Goal: Task Accomplishment & Management: Complete application form

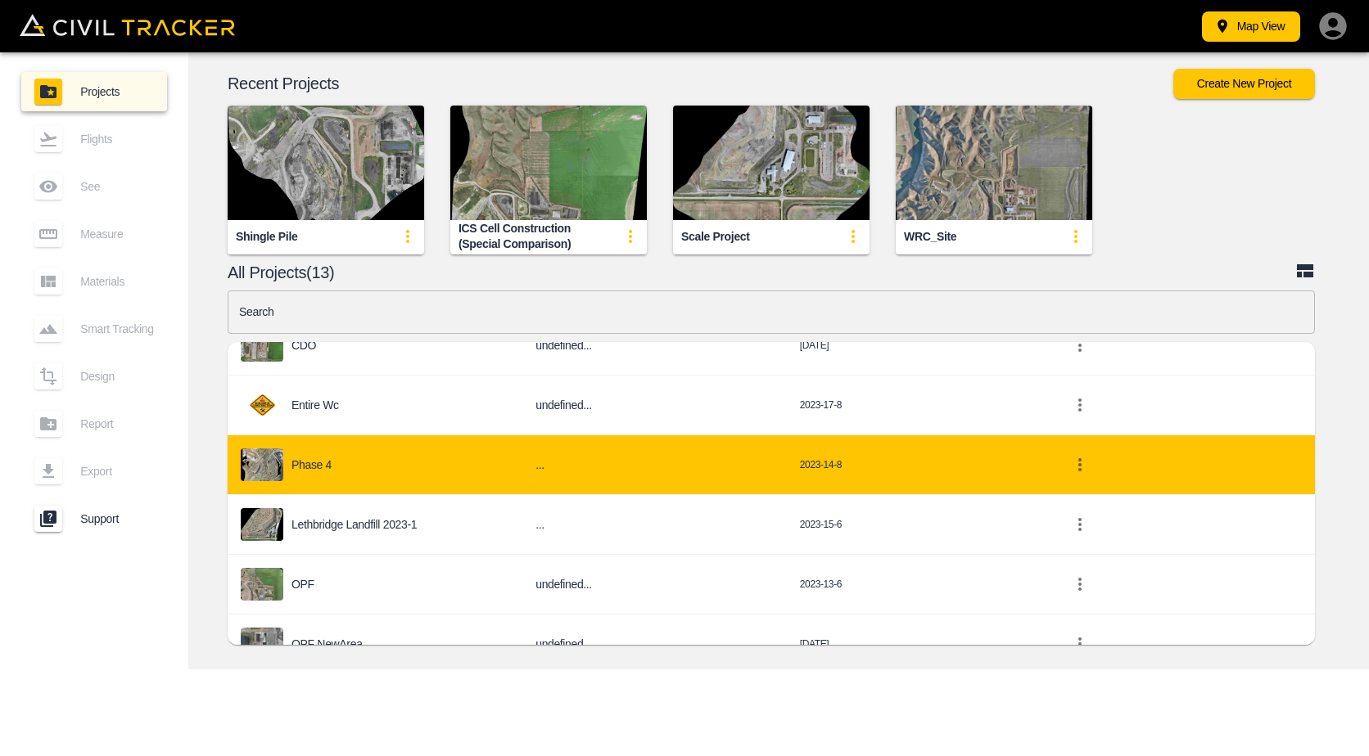
scroll to position [521, 0]
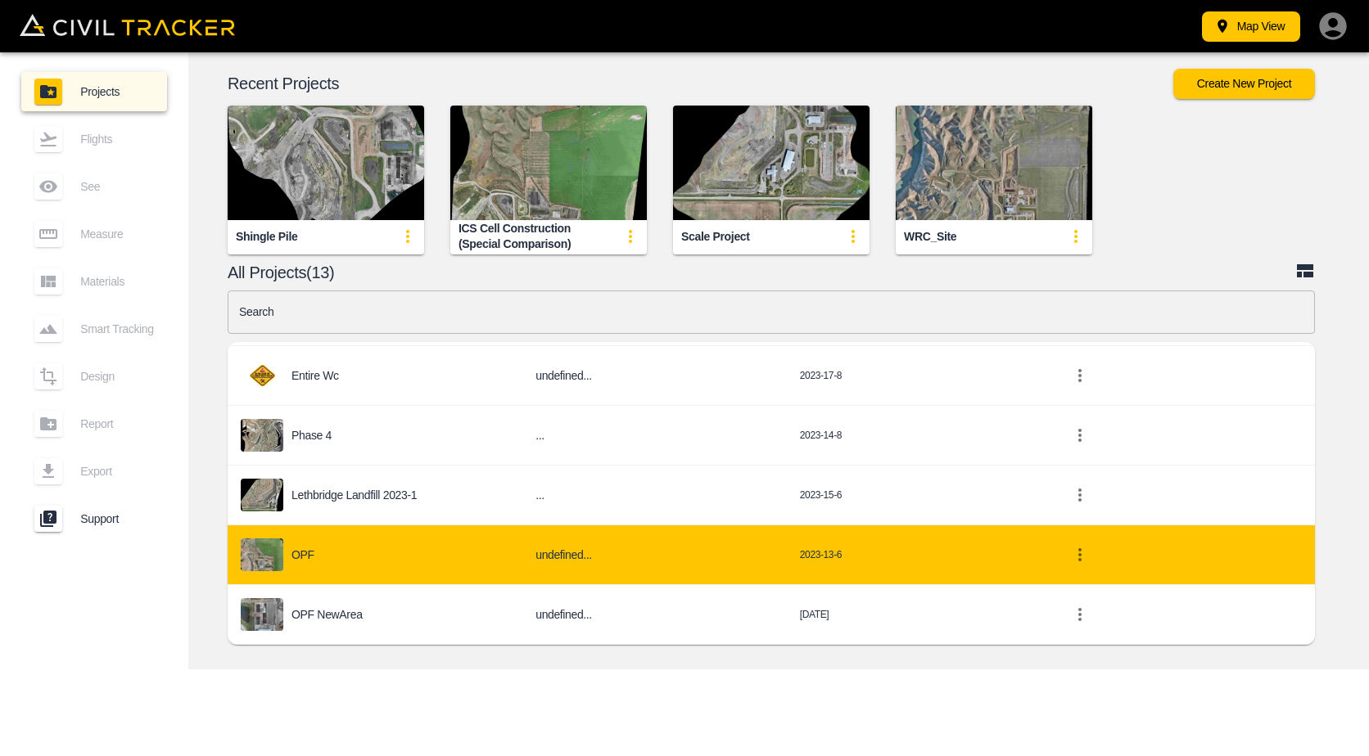
click at [347, 555] on div "OPF" at bounding box center [375, 555] width 269 height 33
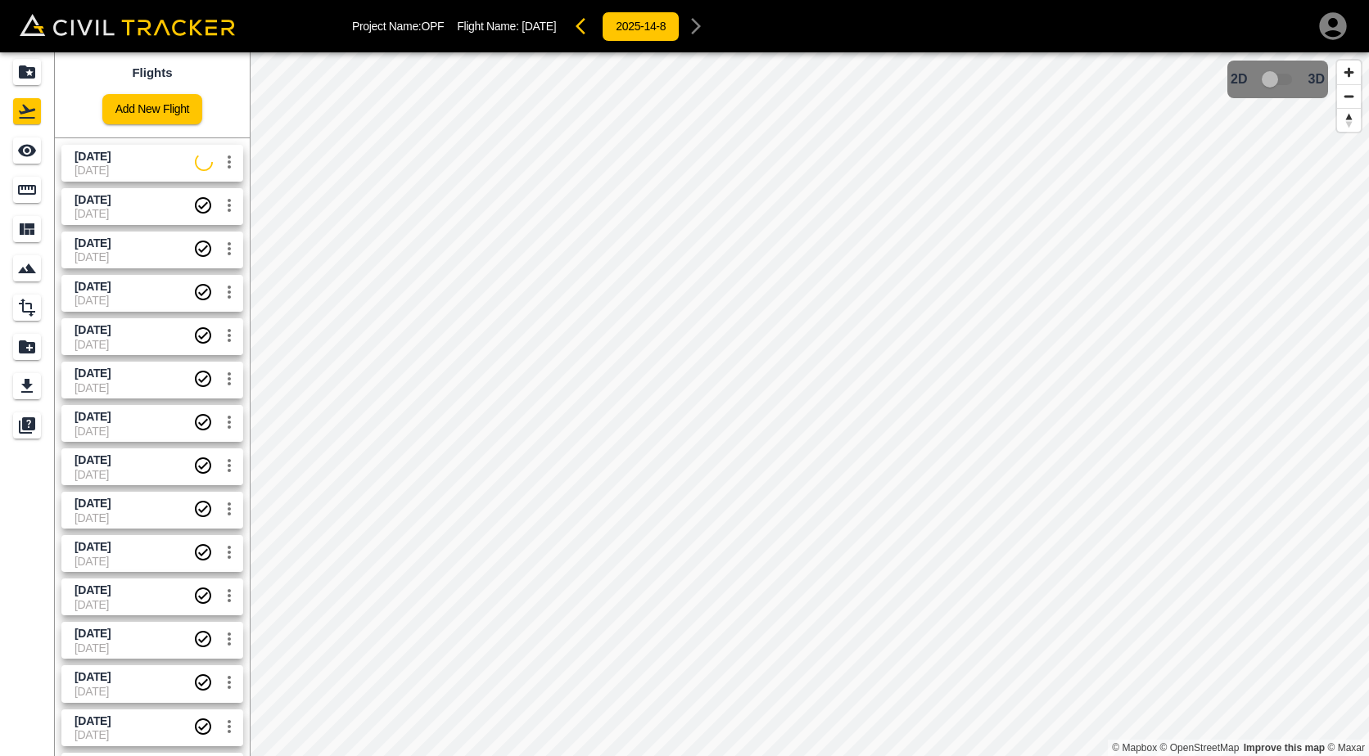
click at [137, 160] on span "[DATE]" at bounding box center [134, 157] width 120 height 16
click at [156, 205] on span "[DATE]" at bounding box center [133, 200] width 119 height 16
click at [159, 152] on span "[DATE]" at bounding box center [134, 157] width 120 height 16
click at [230, 165] on icon "settings" at bounding box center [229, 162] width 20 height 20
click at [215, 220] on h6 "Delete" at bounding box center [212, 224] width 41 height 10
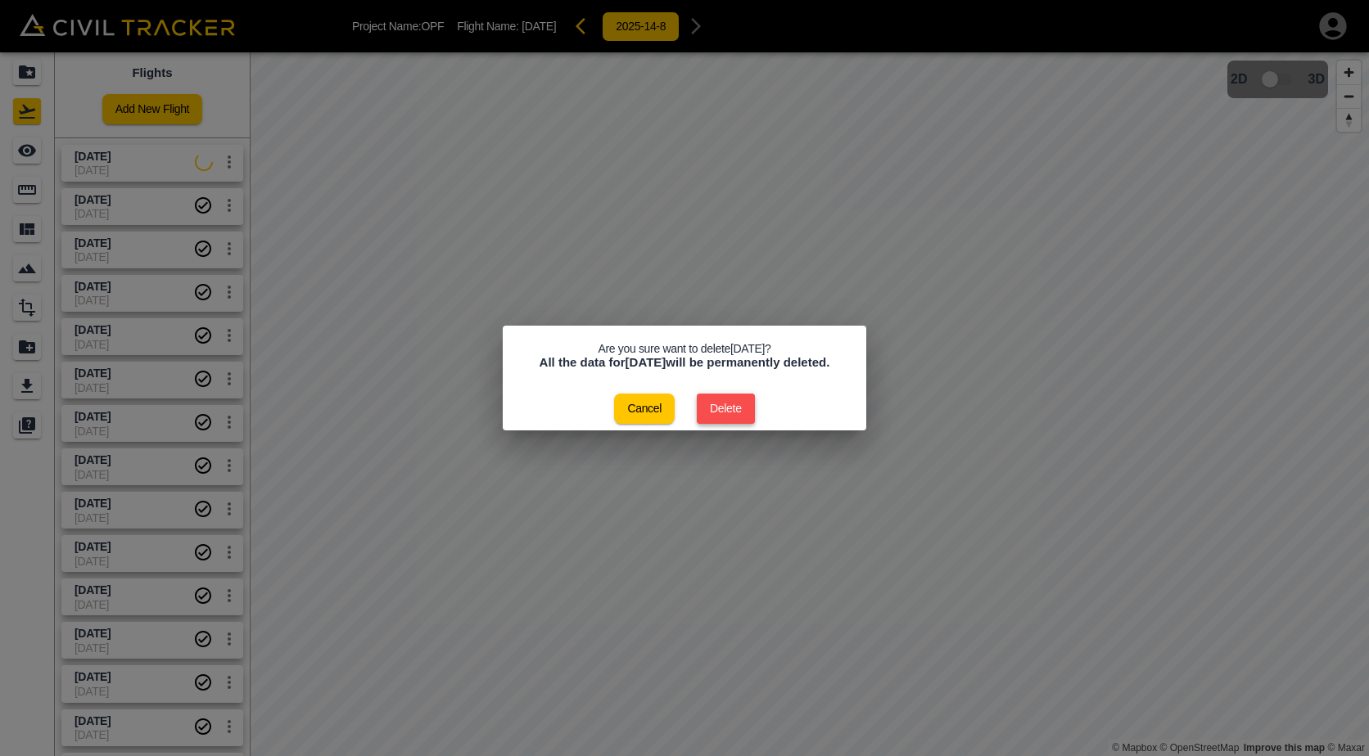
click at [747, 411] on button "Delete" at bounding box center [726, 409] width 58 height 30
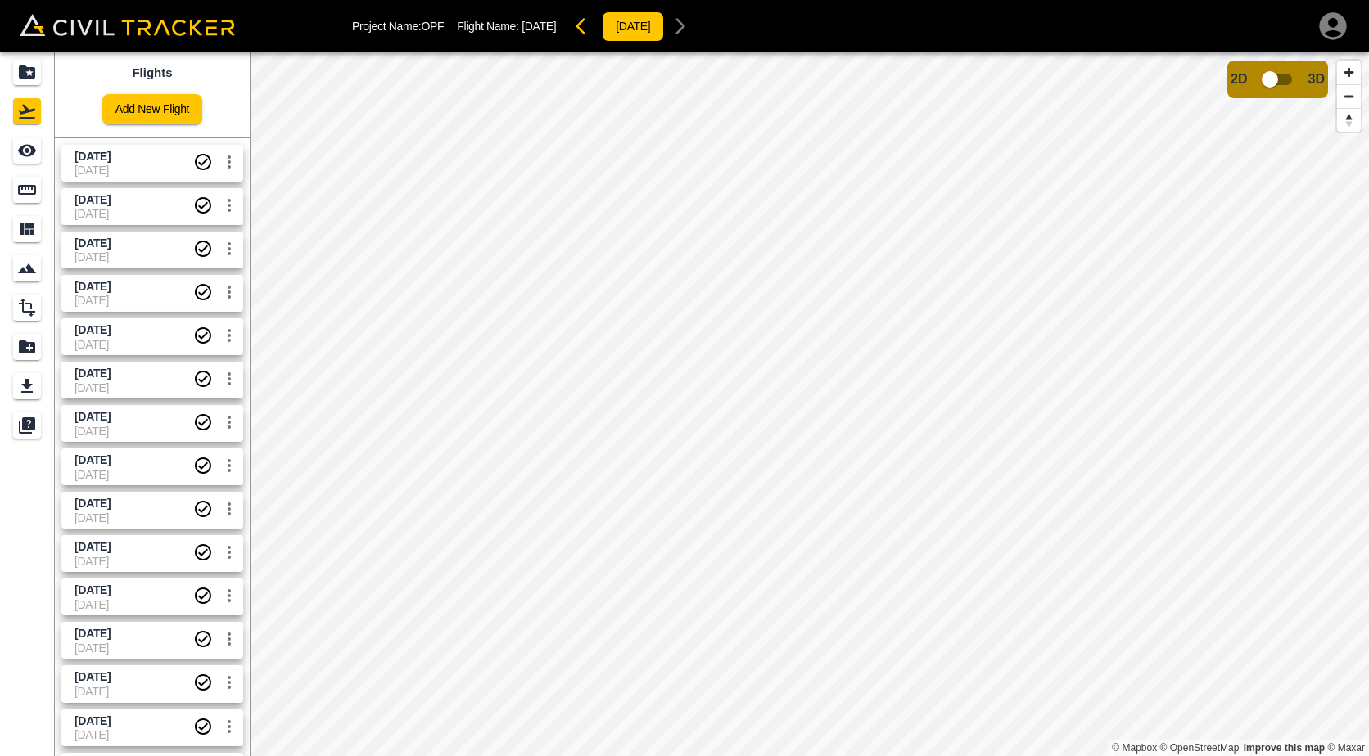
click at [141, 124] on div "Flights Add New Flight" at bounding box center [152, 94] width 195 height 85
click at [146, 115] on link "Add New Flight" at bounding box center [152, 109] width 100 height 30
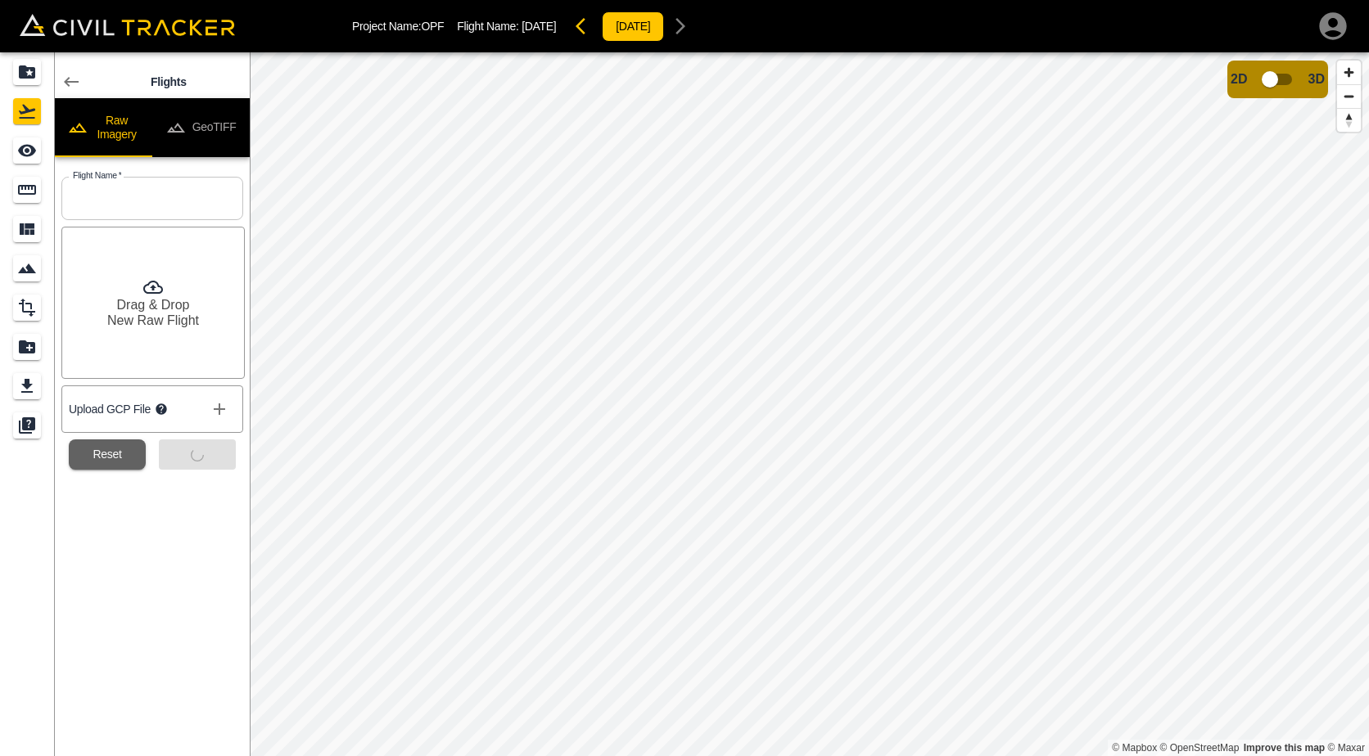
click at [128, 195] on input "text" at bounding box center [152, 198] width 182 height 43
type input "[DATE]"
click at [197, 454] on button "Submit" at bounding box center [197, 455] width 77 height 30
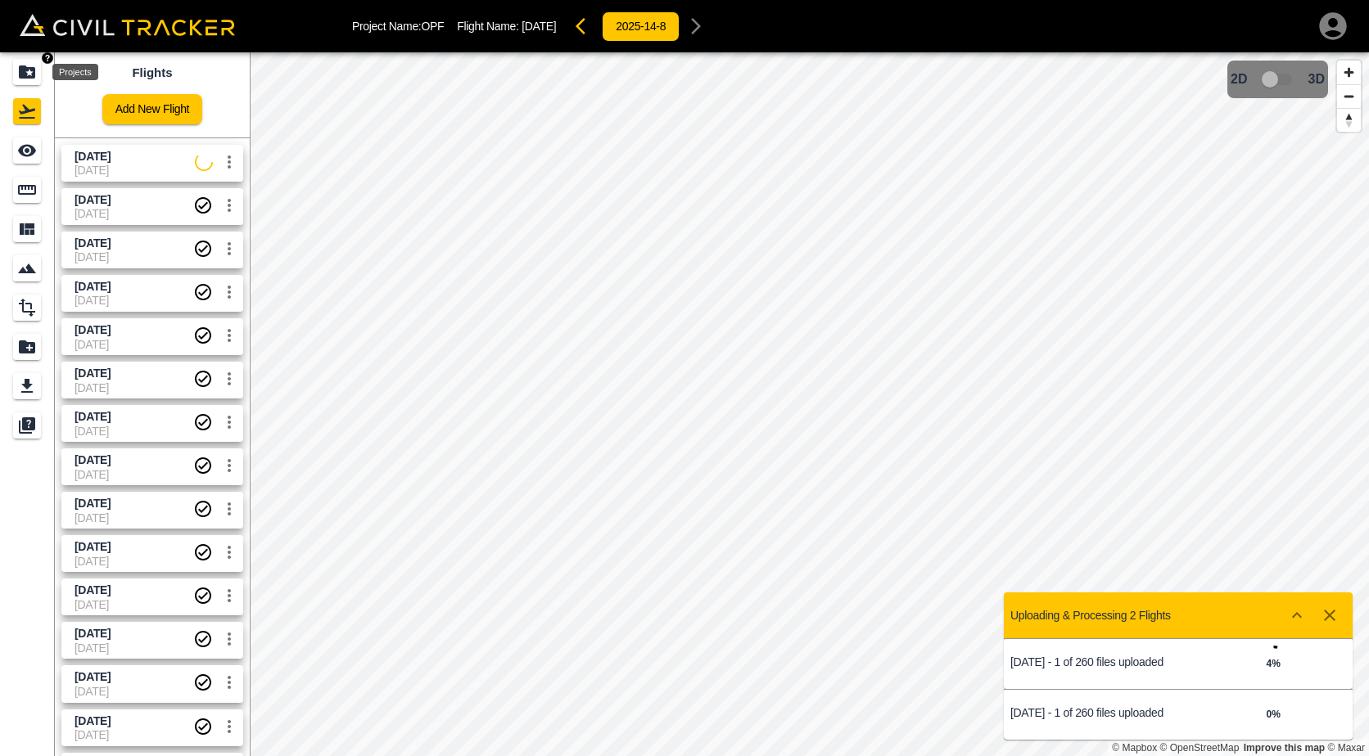
click at [26, 79] on icon "Projects" at bounding box center [27, 72] width 20 height 20
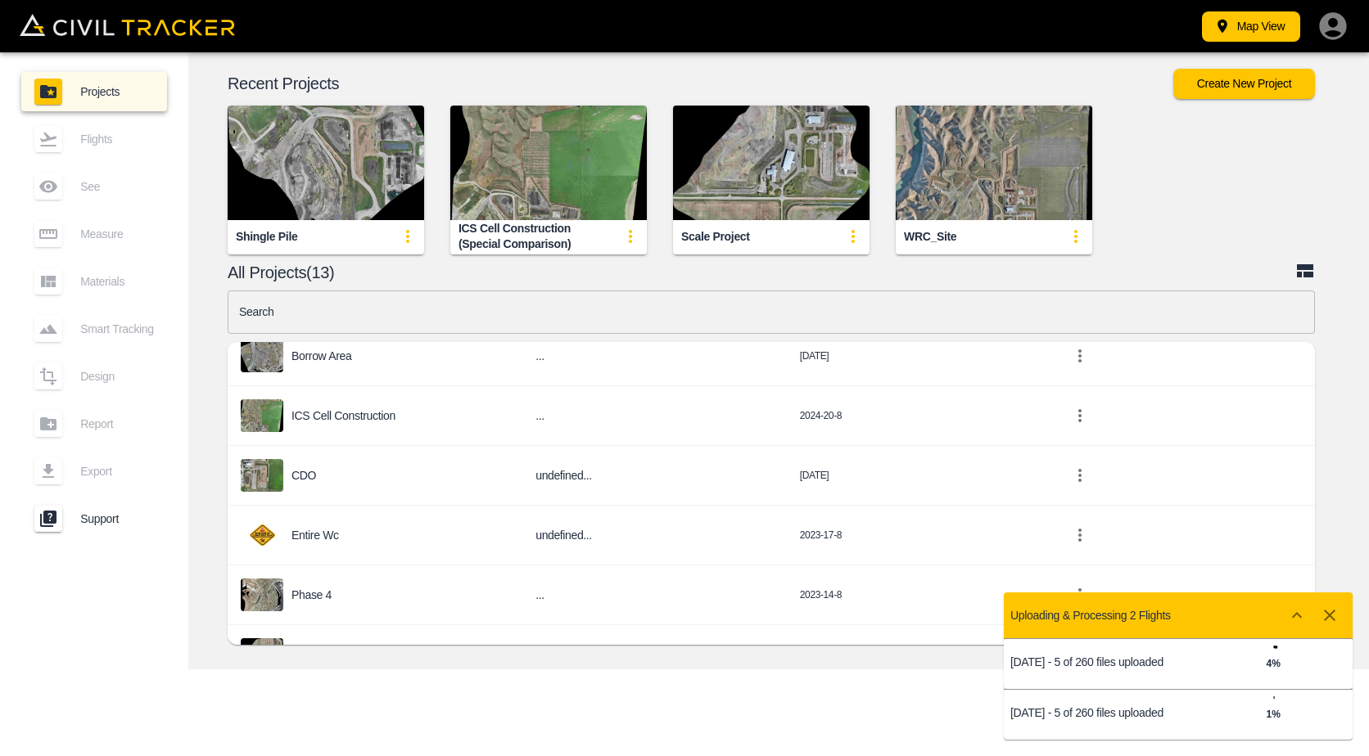
scroll to position [275, 0]
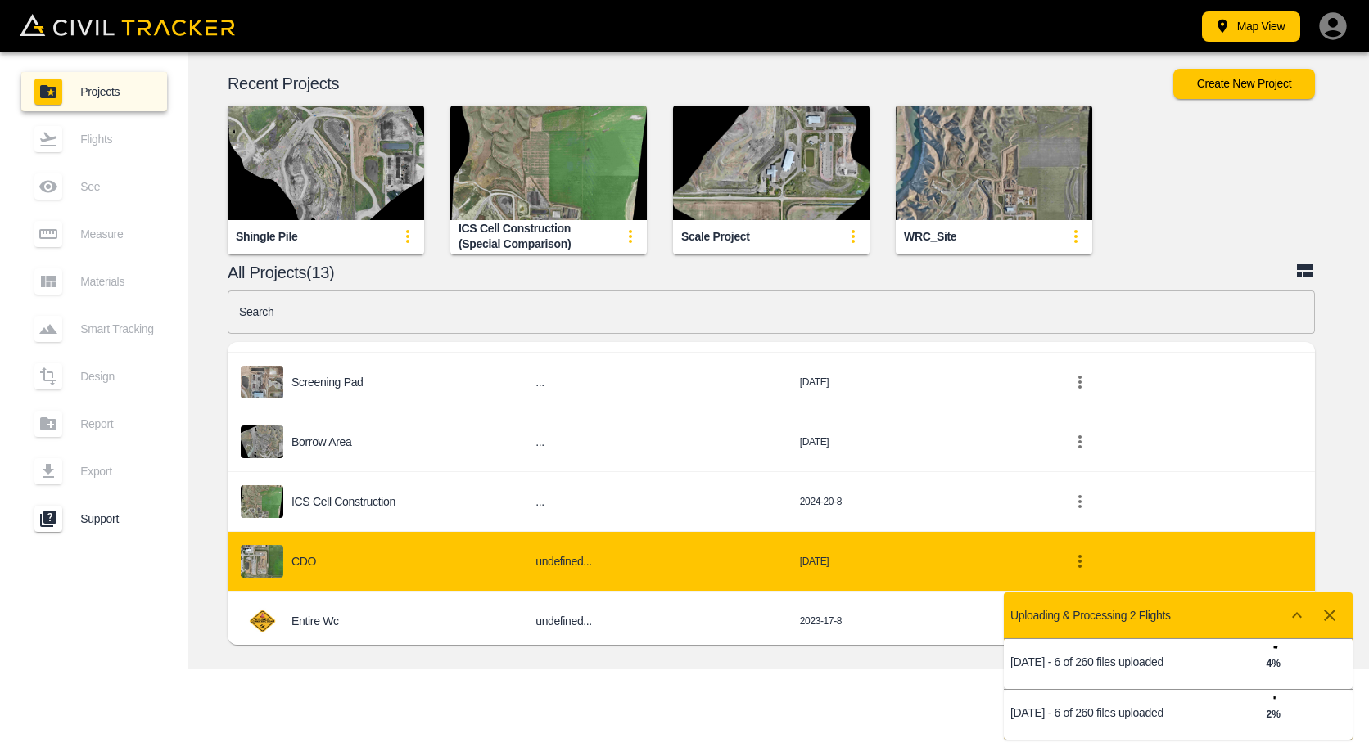
click at [376, 570] on div "CDO" at bounding box center [375, 561] width 269 height 33
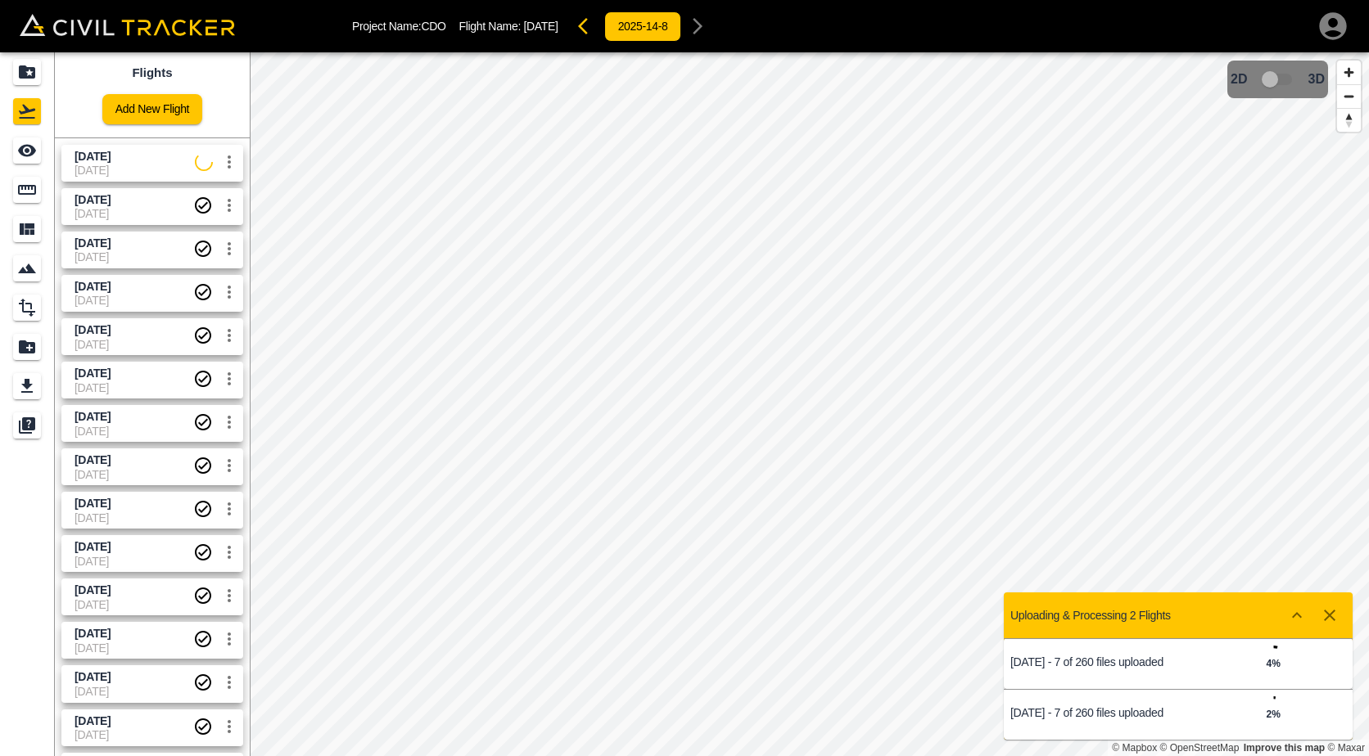
click at [230, 156] on icon "settings" at bounding box center [229, 162] width 3 height 13
click at [216, 224] on h6 "Delete" at bounding box center [212, 224] width 41 height 10
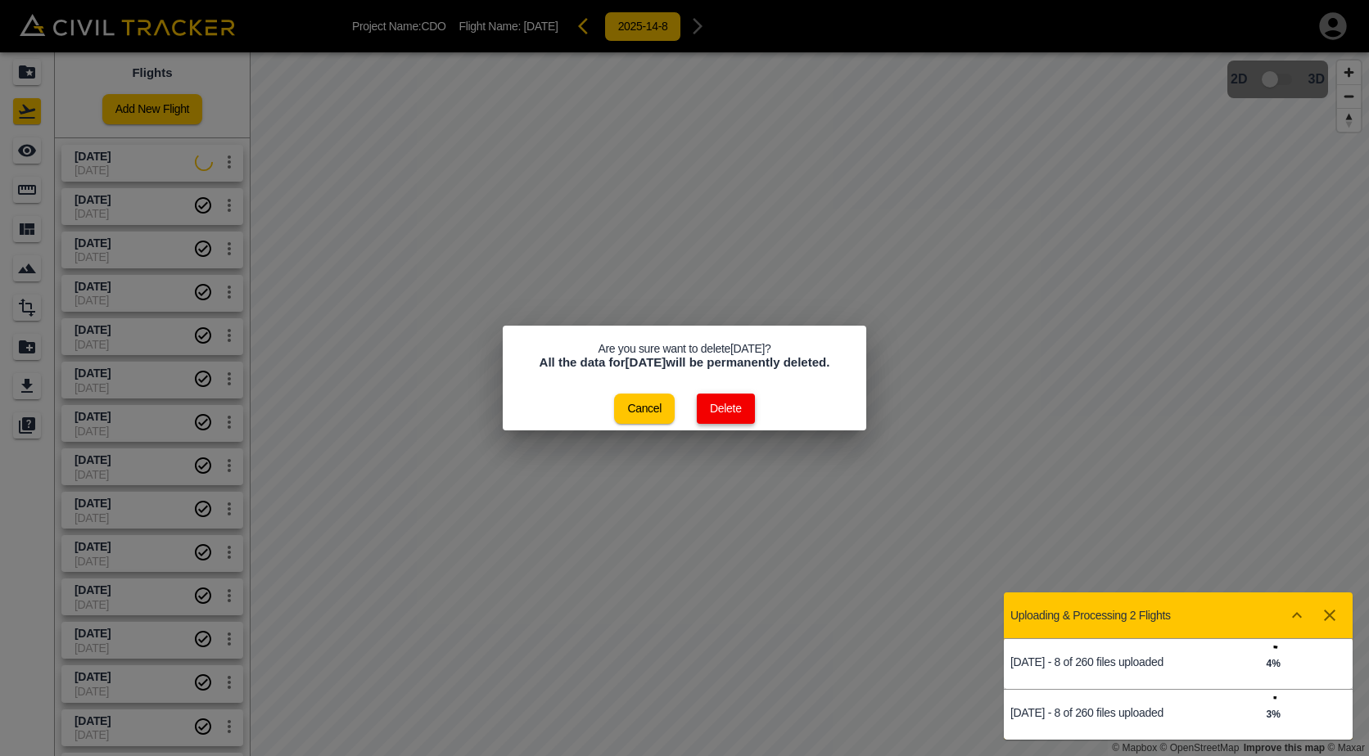
click at [725, 405] on button "Delete" at bounding box center [726, 409] width 58 height 30
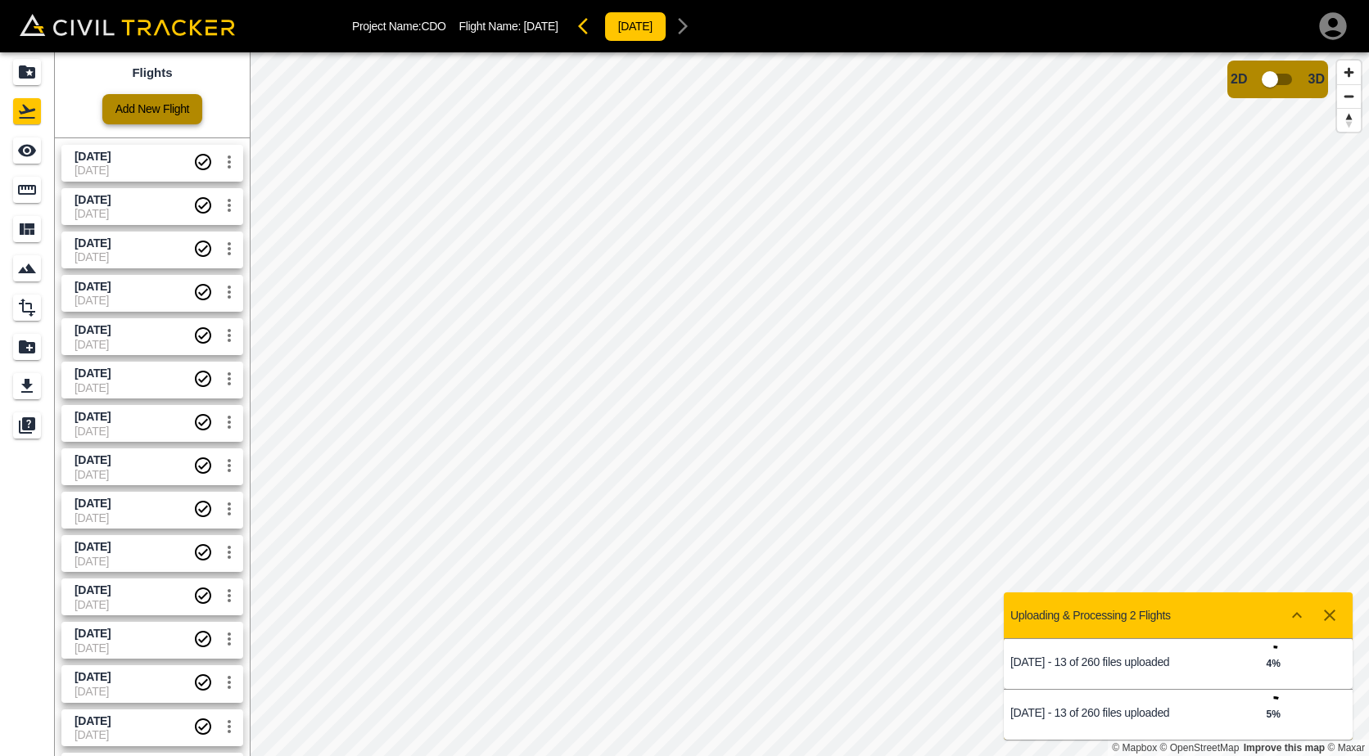
click at [173, 113] on link "Add New Flight" at bounding box center [152, 109] width 100 height 30
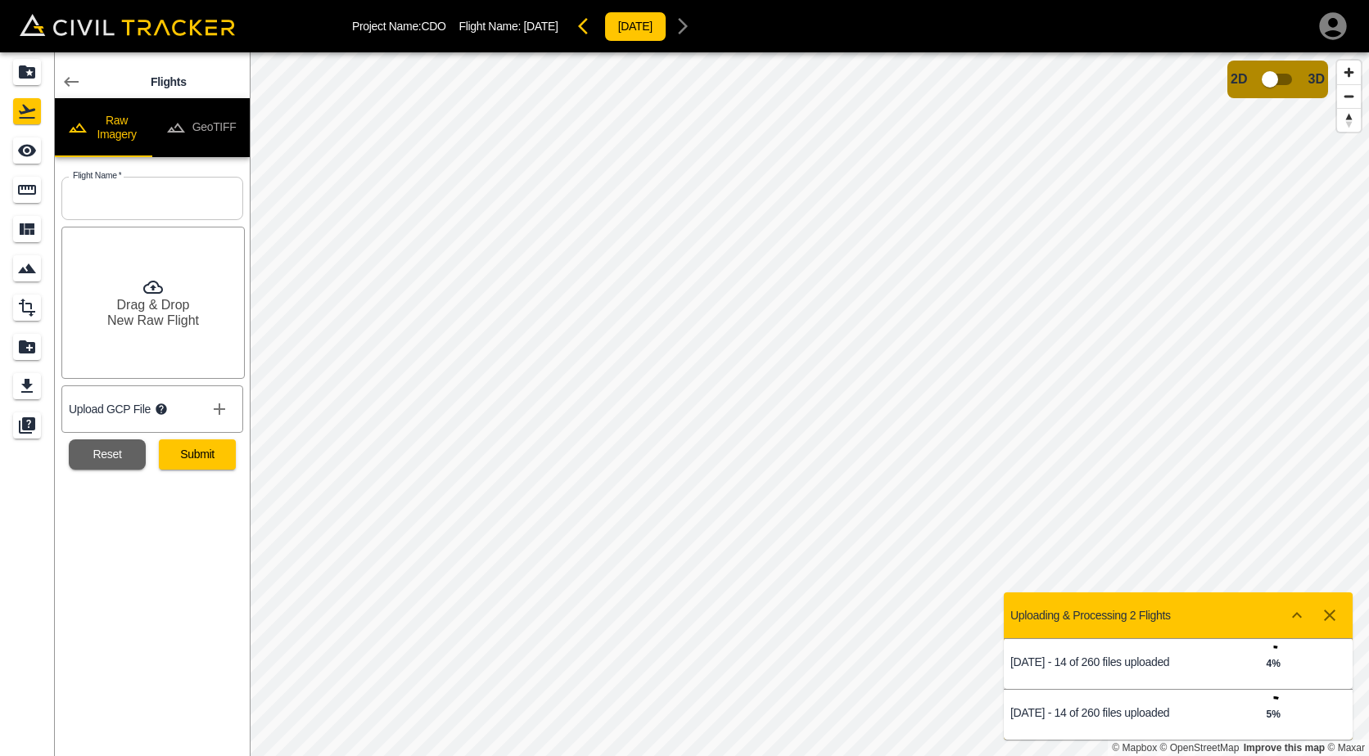
click at [158, 202] on input "text" at bounding box center [152, 198] width 182 height 43
type input "[DATE]"
click at [201, 460] on button "Submit" at bounding box center [197, 455] width 77 height 30
